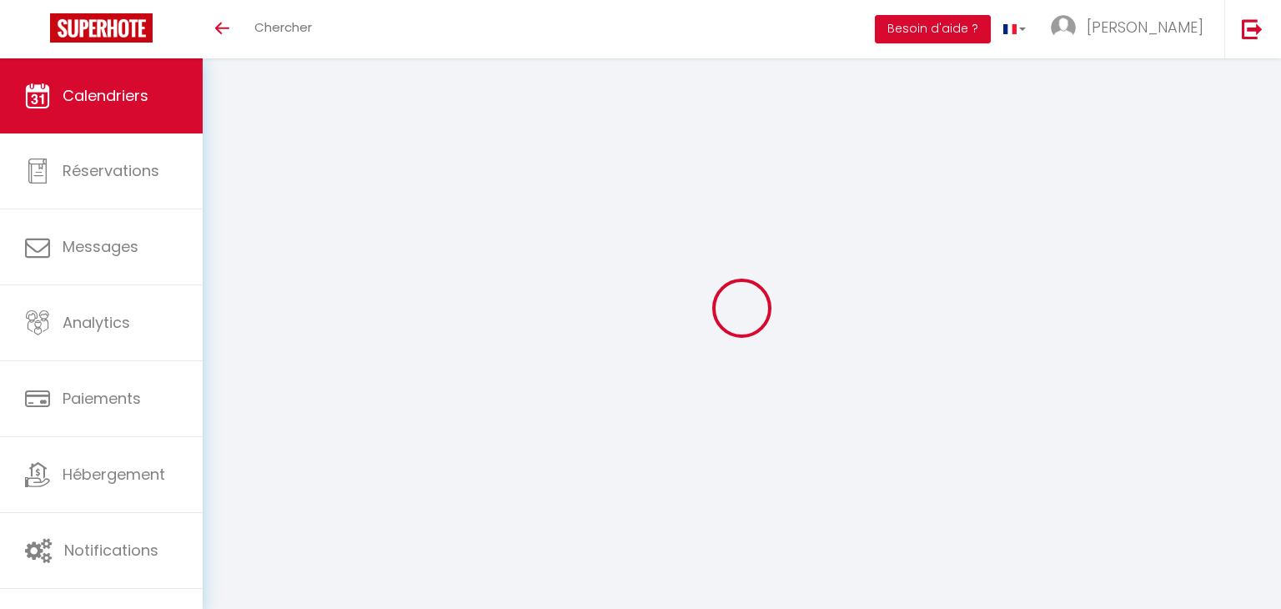
select select
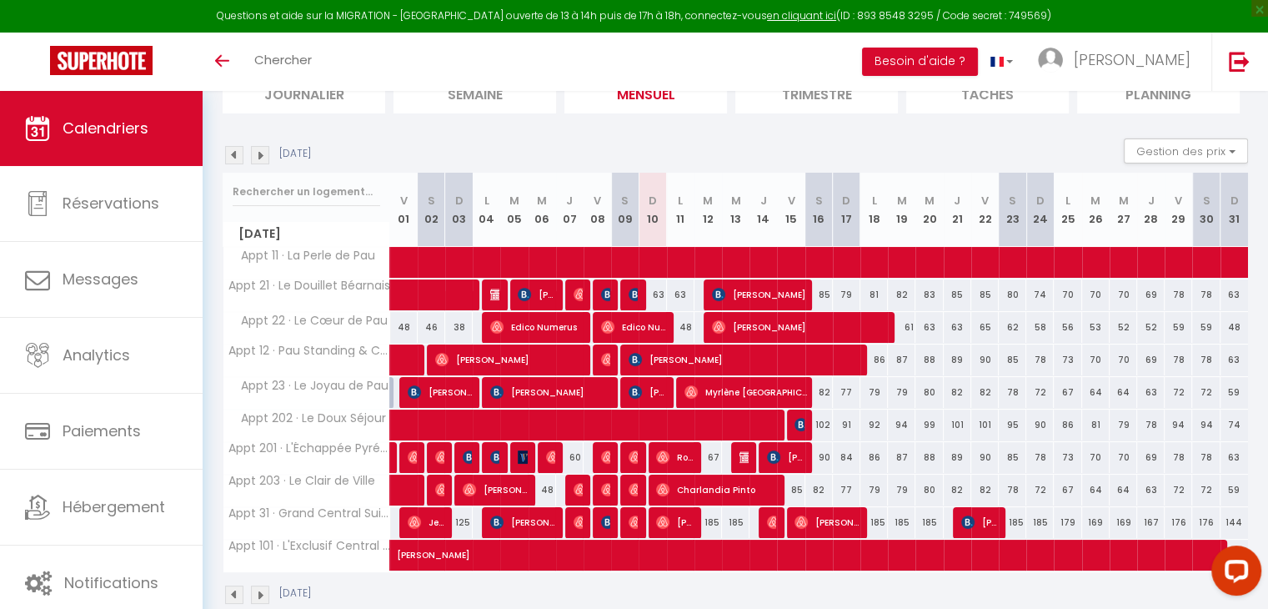
scroll to position [138, 0]
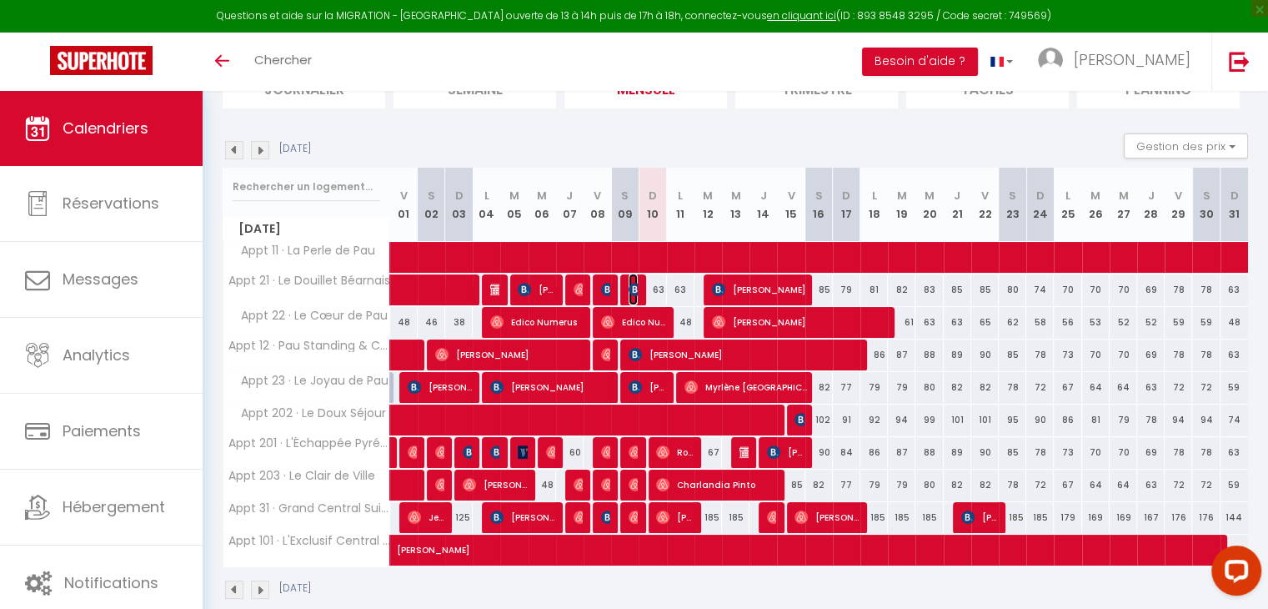
click at [635, 294] on img at bounding box center [635, 289] width 13 height 13
select select "OK"
select select "0"
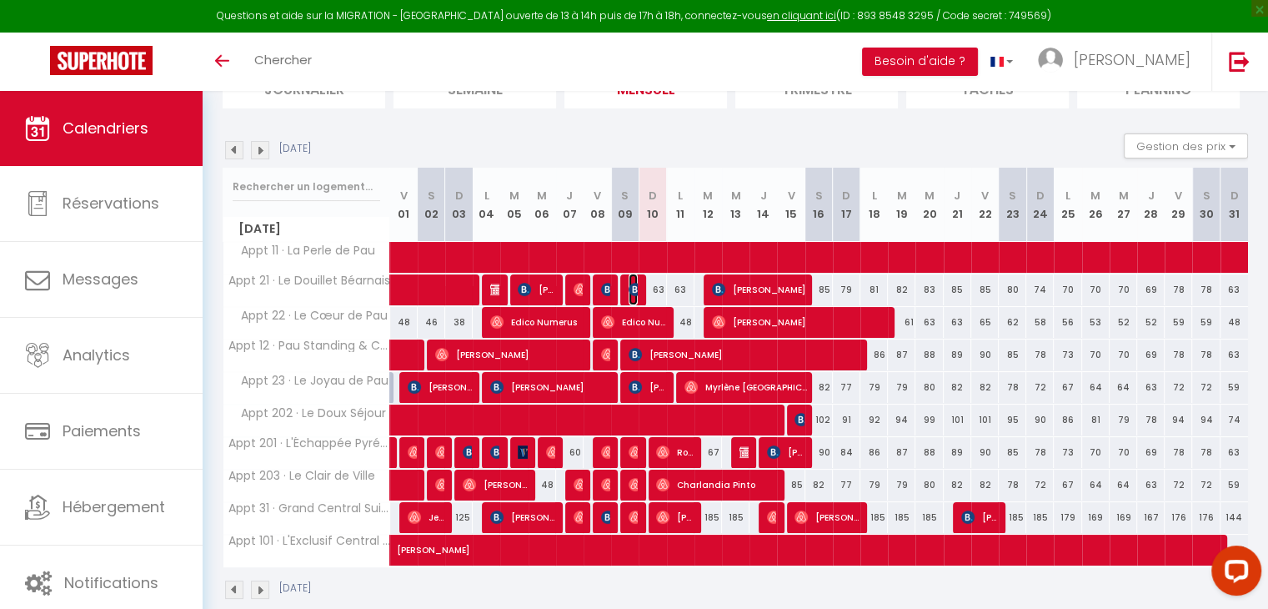
select select "1"
select select
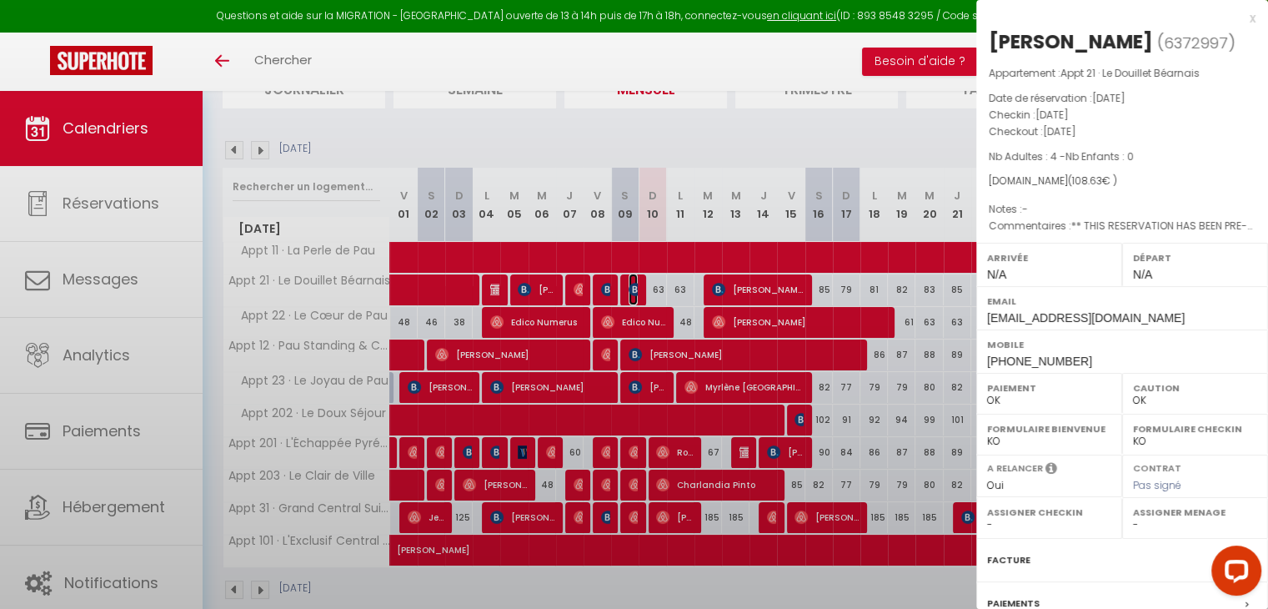
select select "50154"
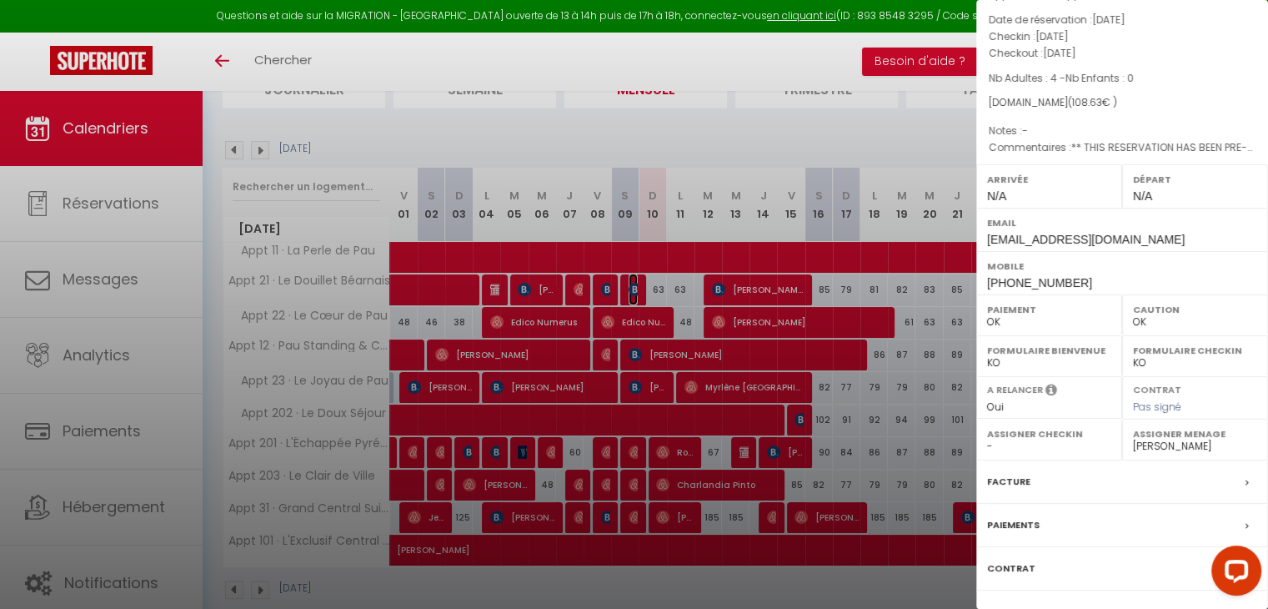
scroll to position [0, 0]
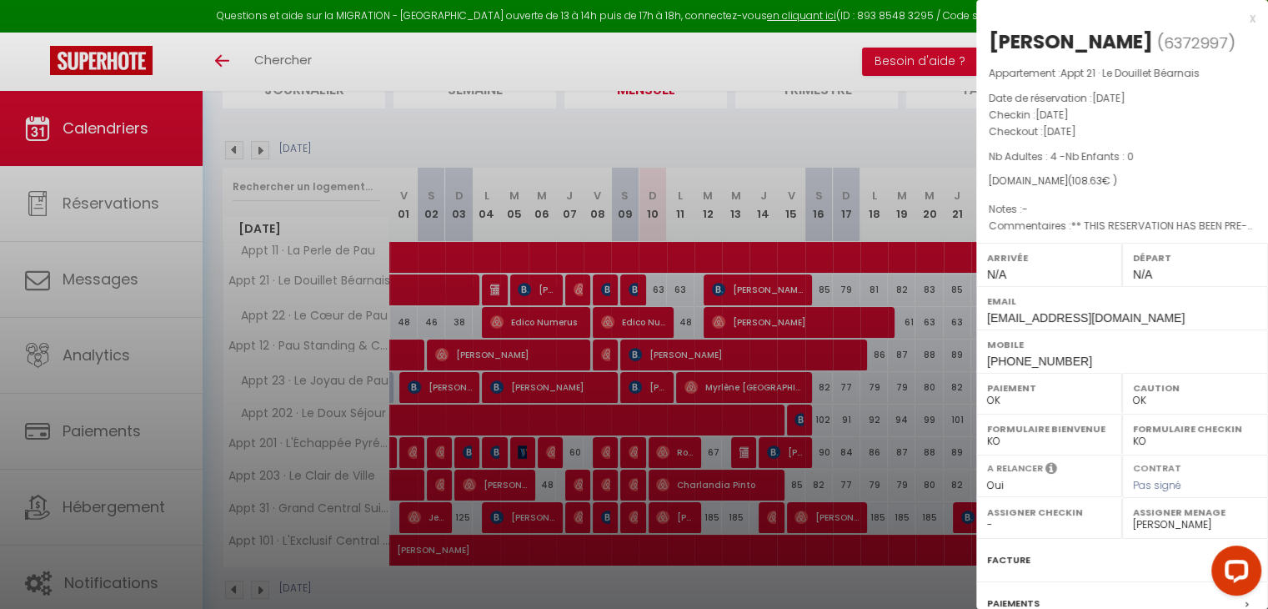
click at [1239, 13] on div "x" at bounding box center [1115, 18] width 279 height 20
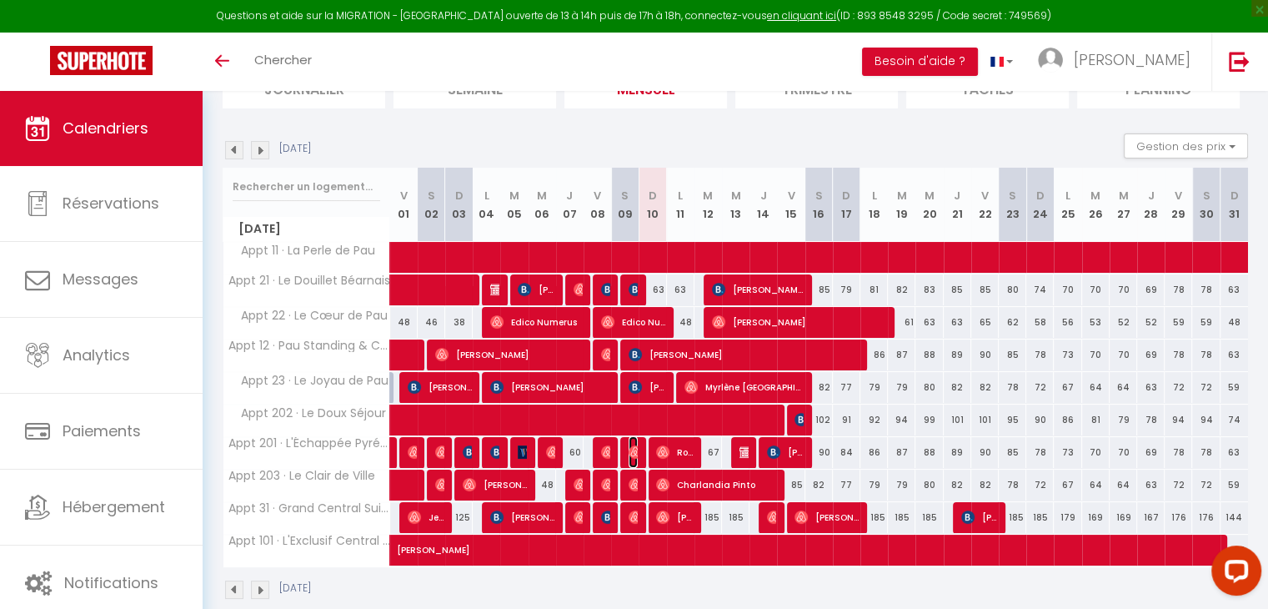
click at [635, 450] on img at bounding box center [635, 451] width 13 height 13
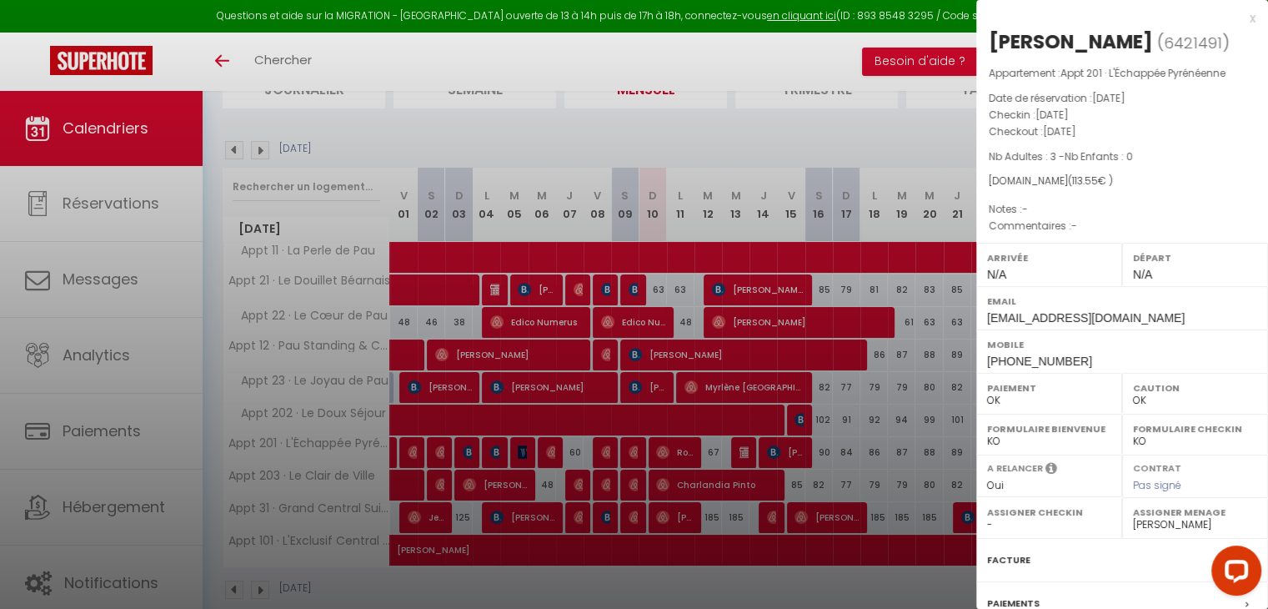
click at [1239, 18] on div "x" at bounding box center [1115, 18] width 279 height 20
